Goal: Information Seeking & Learning: Learn about a topic

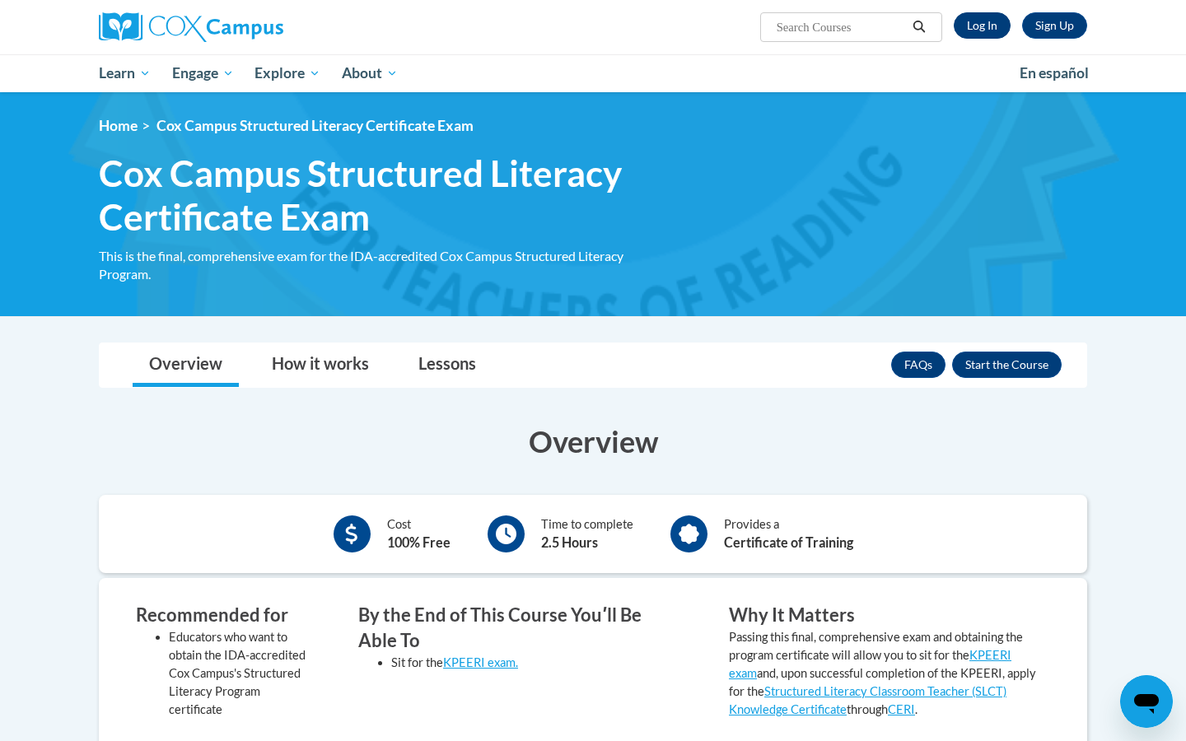
click at [982, 31] on link "Log In" at bounding box center [982, 25] width 57 height 26
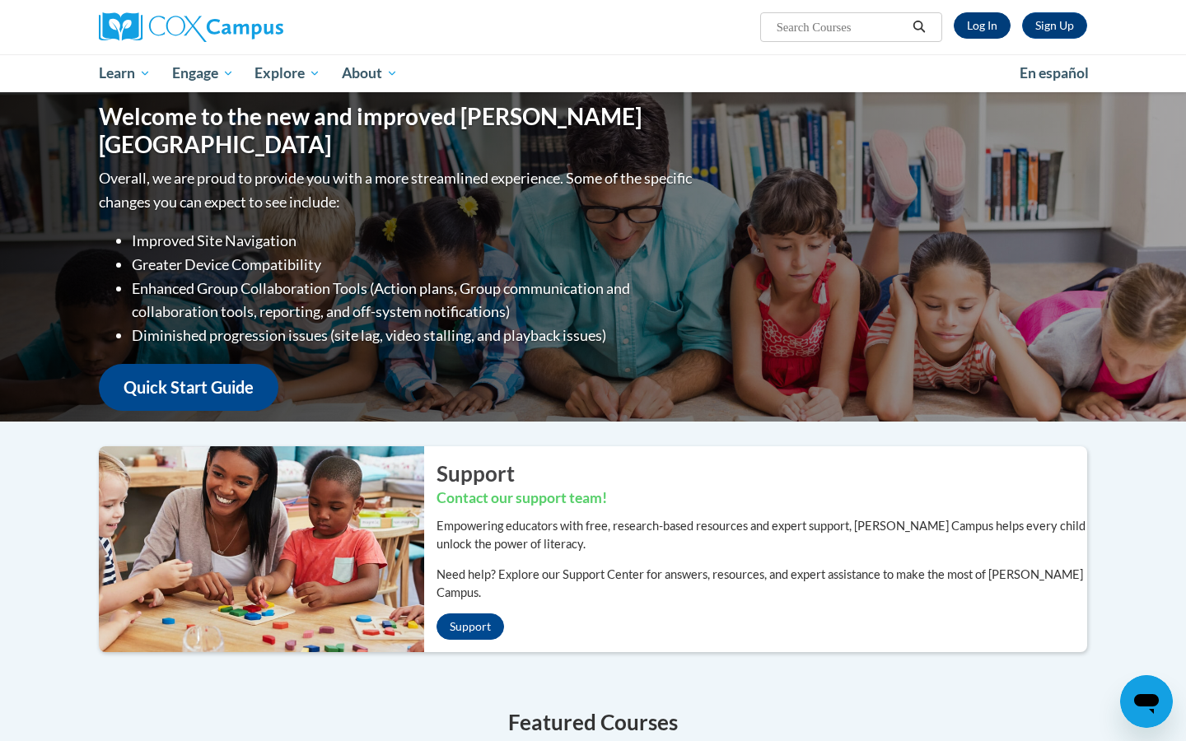
click at [983, 29] on link "Log In" at bounding box center [982, 25] width 57 height 26
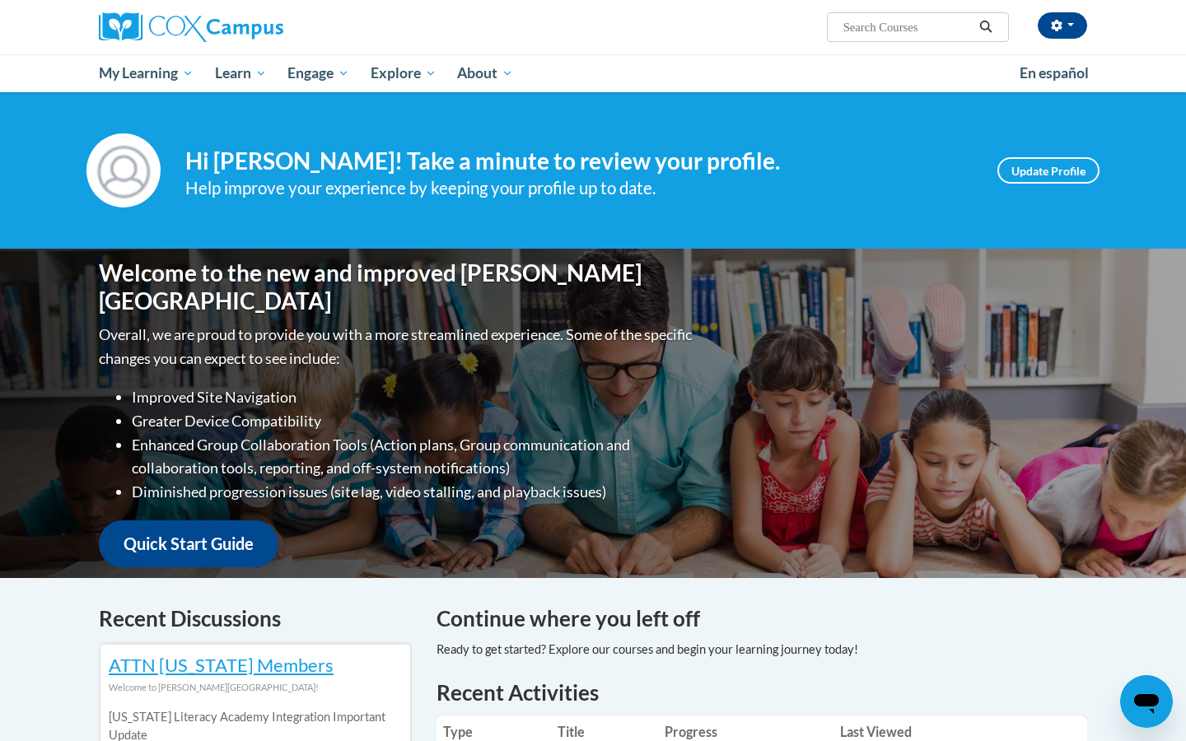
click at [893, 37] on span "Search Search..." at bounding box center [918, 27] width 182 height 30
click at [899, 26] on input "Search..." at bounding box center [908, 27] width 132 height 20
type input "structured literacy"
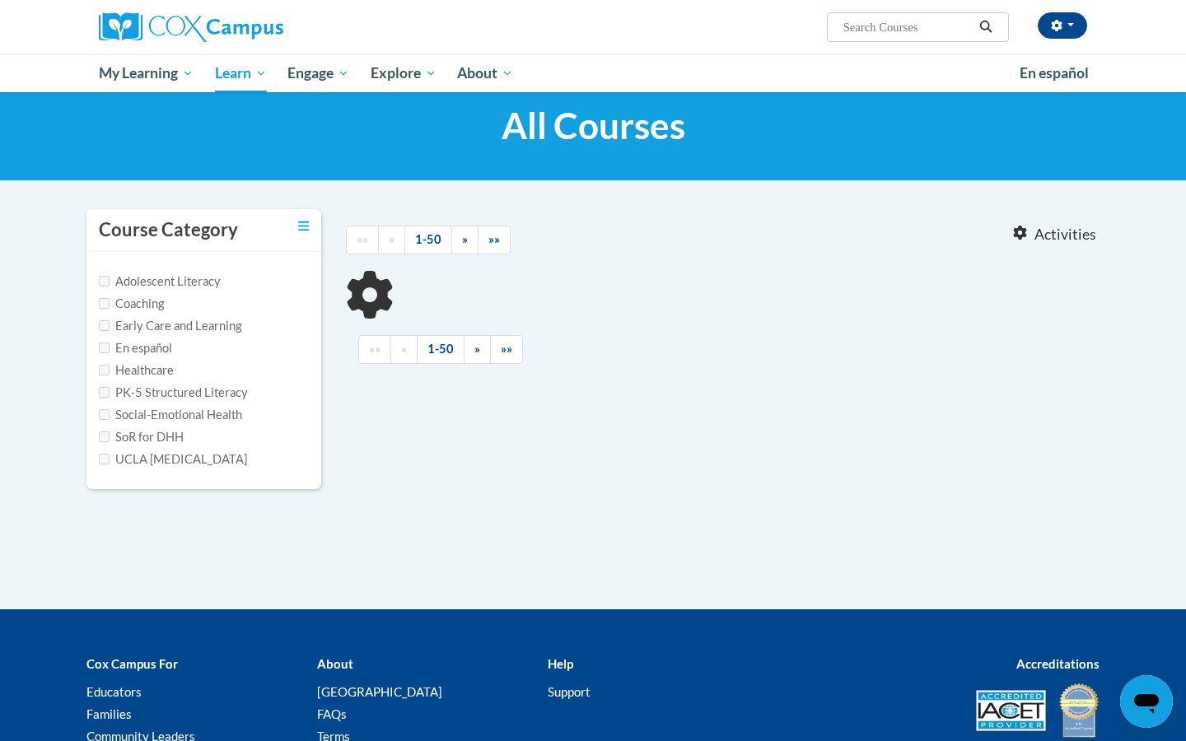
scroll to position [44, 0]
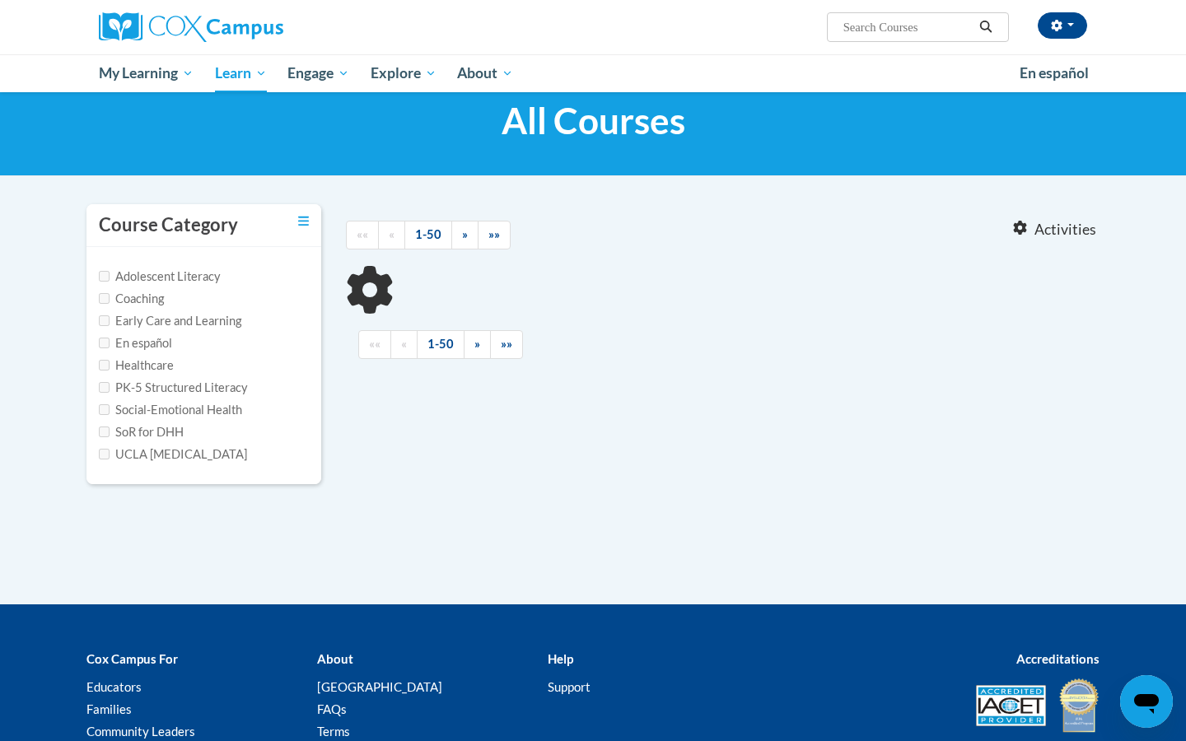
type input "structured literacy"
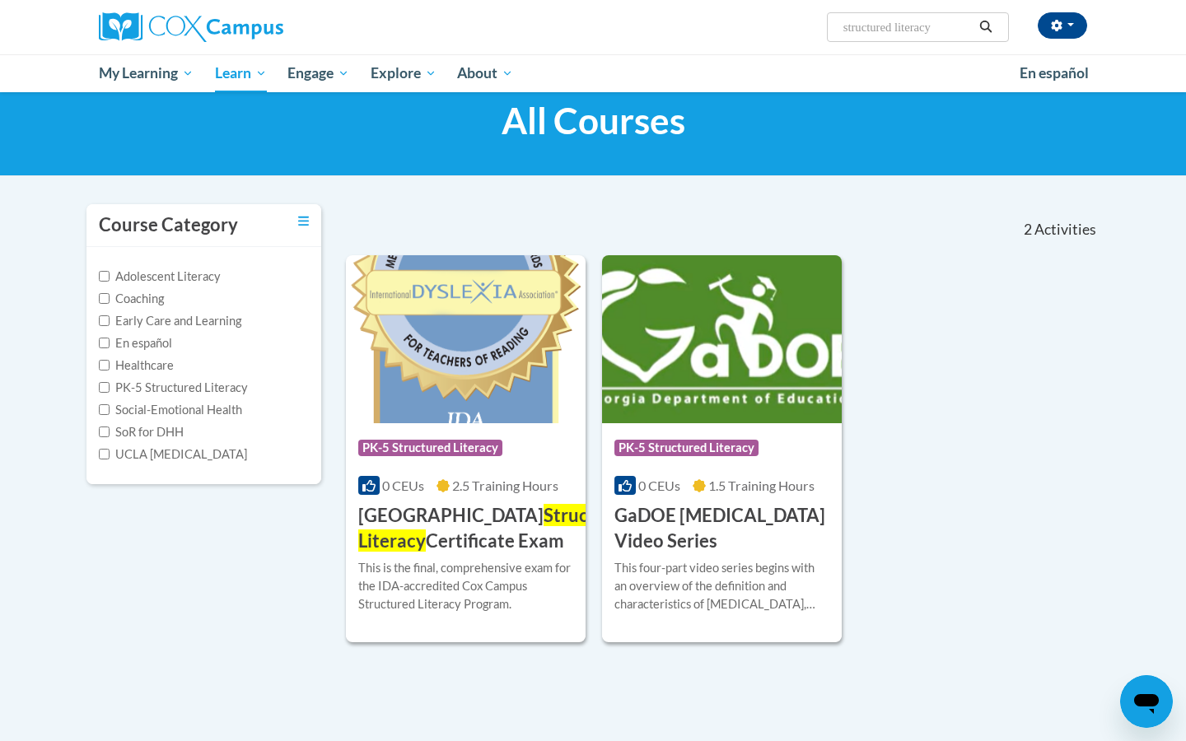
click at [460, 527] on h3 "Cox Campus Structured Literacy Certificate Exam" at bounding box center [496, 528] width 276 height 51
